Goal: Information Seeking & Learning: Learn about a topic

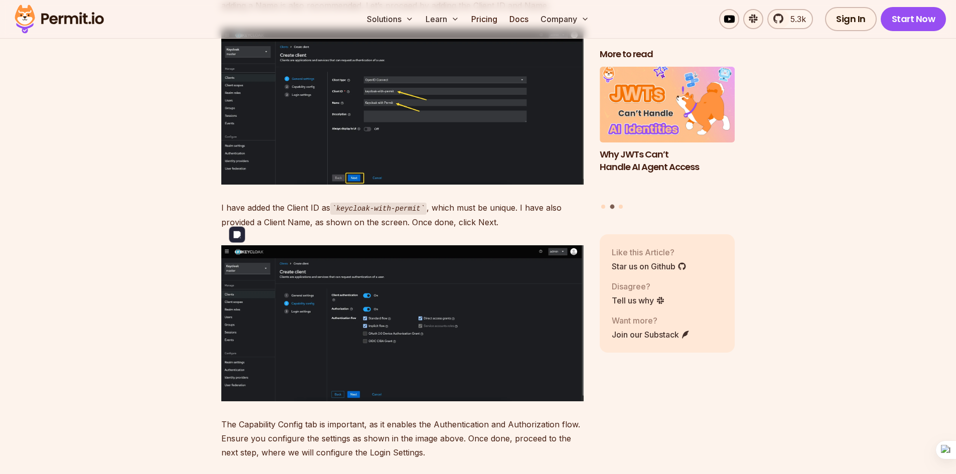
scroll to position [4516, 0]
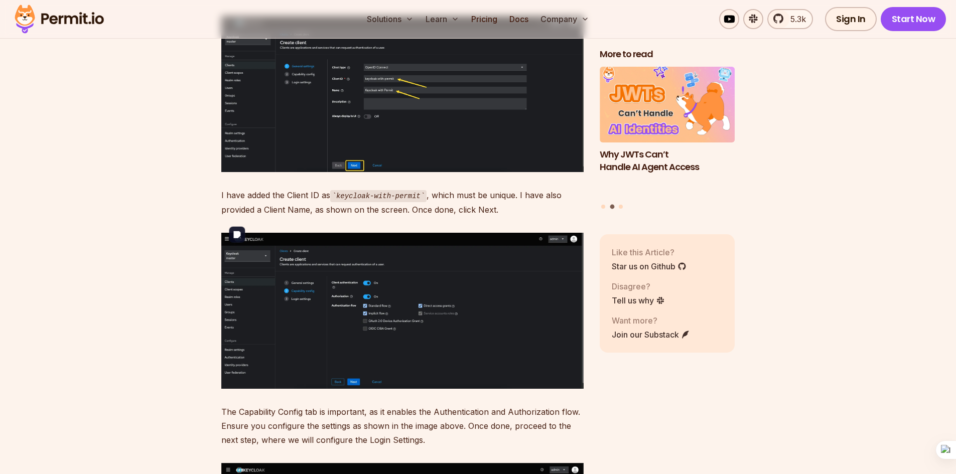
click at [445, 242] on img at bounding box center [402, 311] width 362 height 156
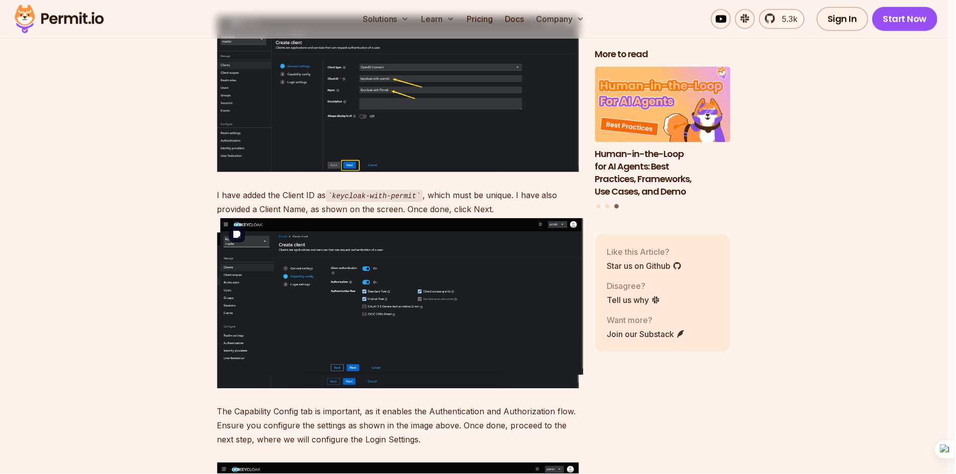
click at [445, 240] on img at bounding box center [398, 311] width 362 height 156
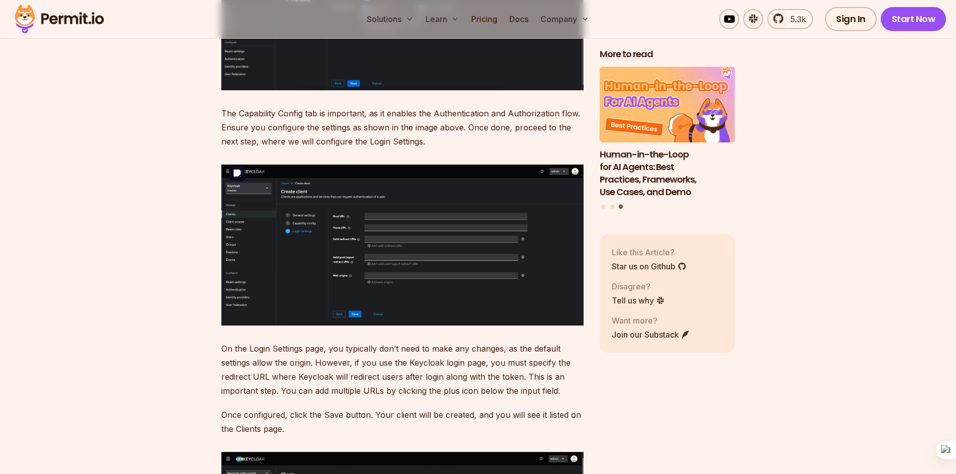
scroll to position [4817, 0]
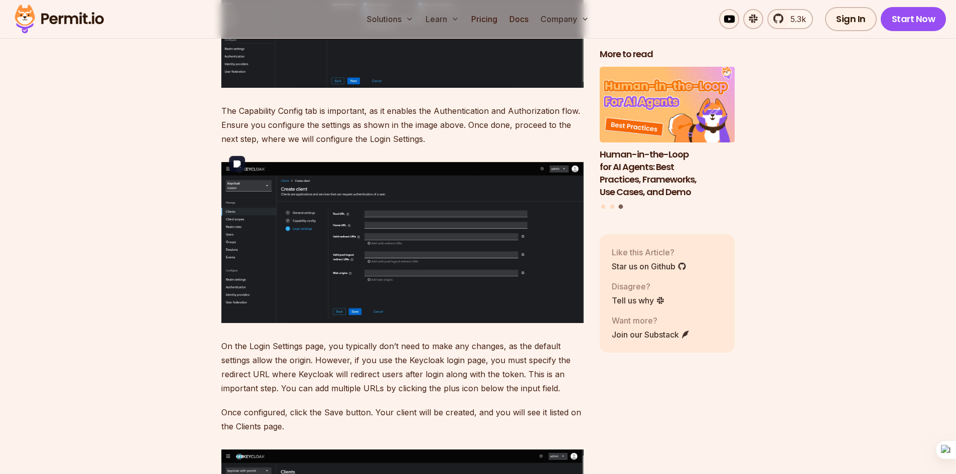
click at [423, 244] on img at bounding box center [402, 242] width 362 height 161
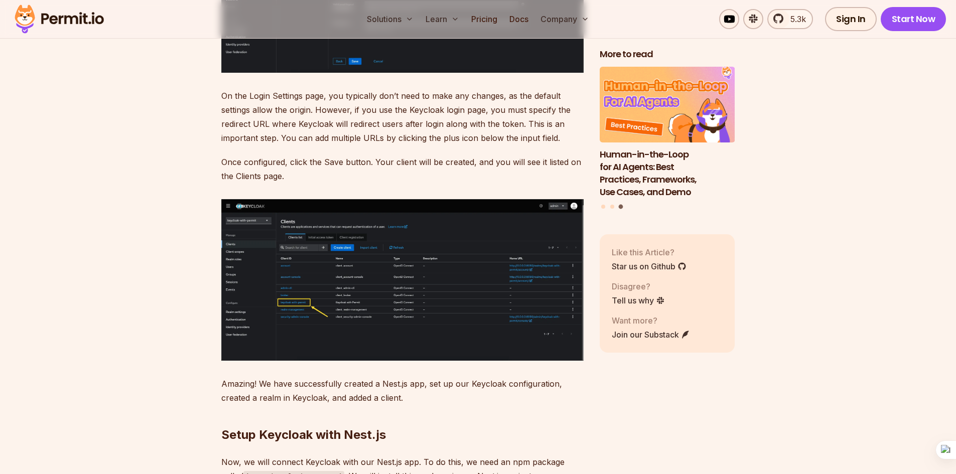
scroll to position [5067, 0]
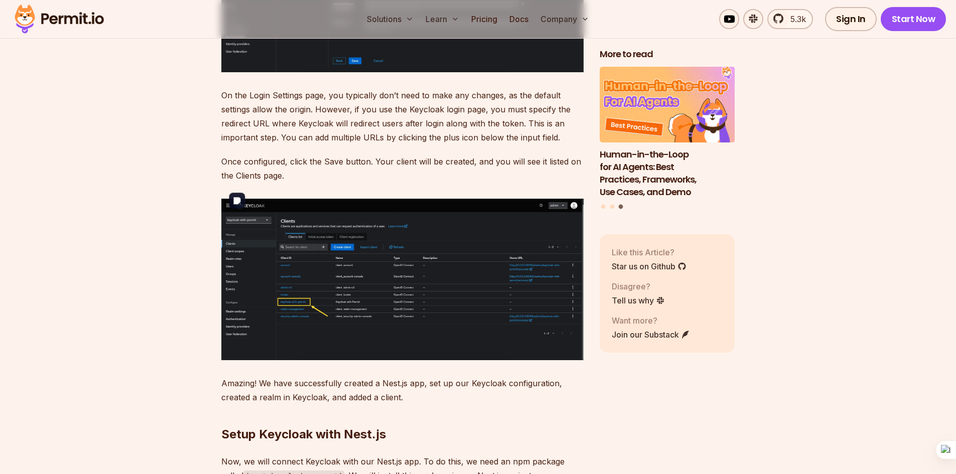
click at [422, 244] on img at bounding box center [402, 280] width 362 height 162
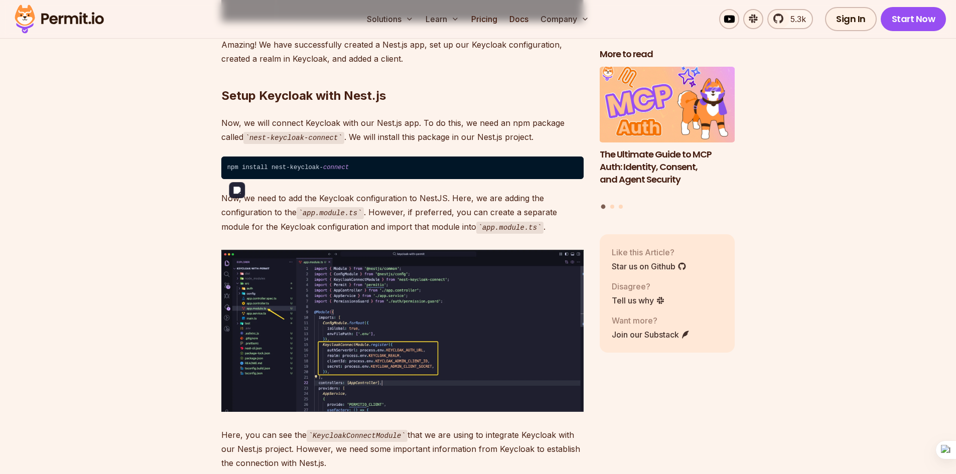
scroll to position [5469, 0]
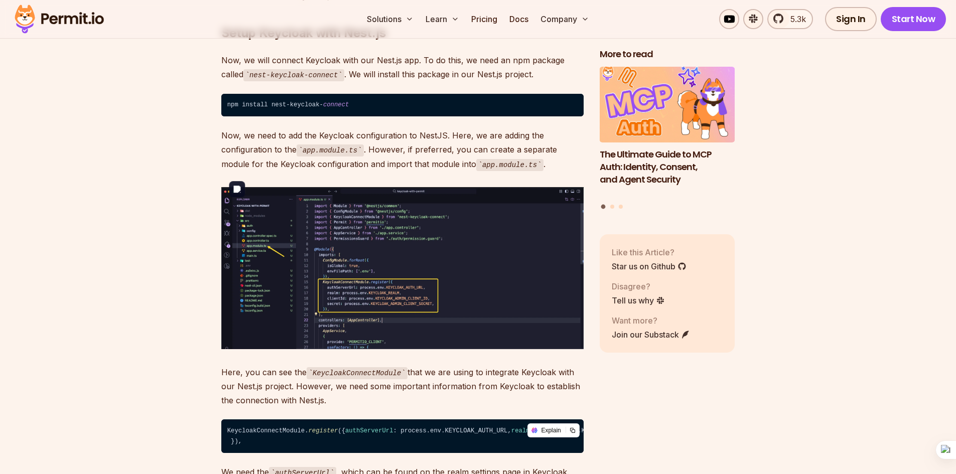
click at [420, 244] on img at bounding box center [402, 268] width 362 height 162
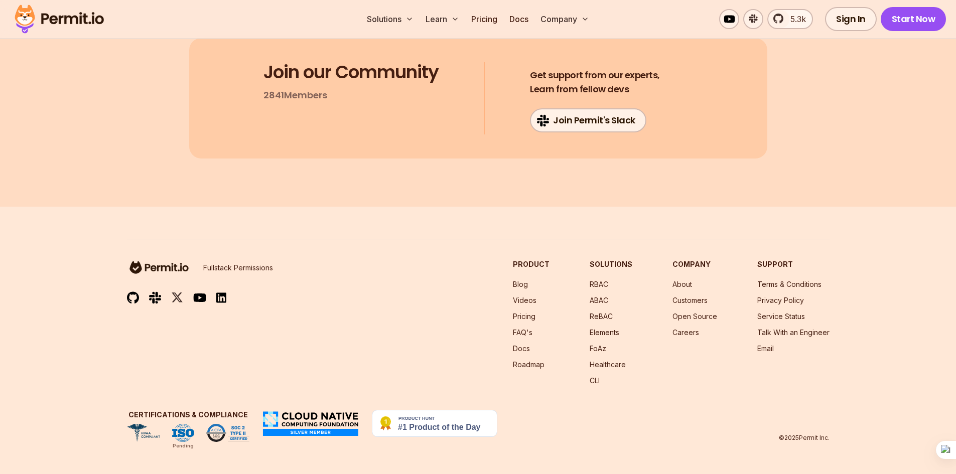
scroll to position [18263, 0]
